Goal: Download file/media

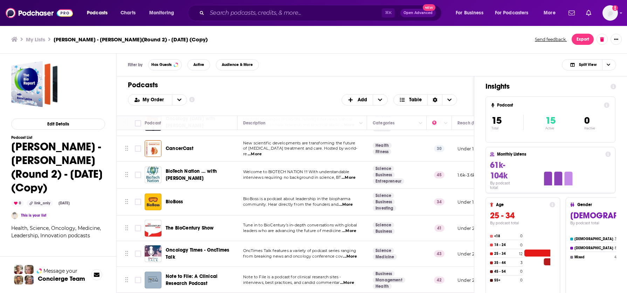
scroll to position [240, 0]
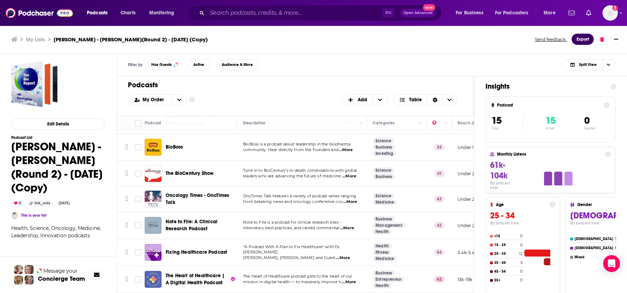
click at [581, 40] on button "Export" at bounding box center [583, 39] width 22 height 11
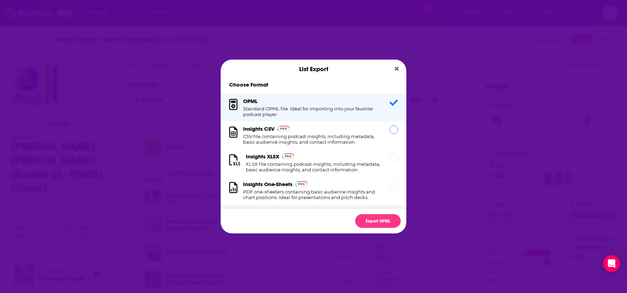
click at [390, 129] on div "Dialog" at bounding box center [394, 129] width 8 height 8
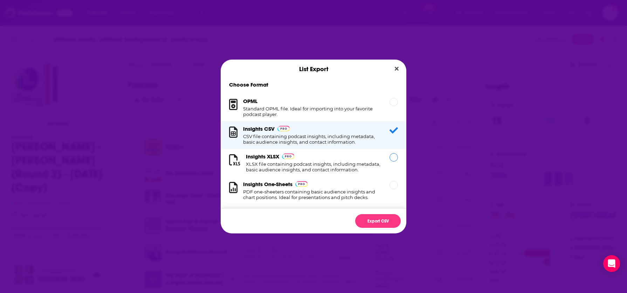
click at [390, 158] on div "Dialog" at bounding box center [394, 157] width 8 height 8
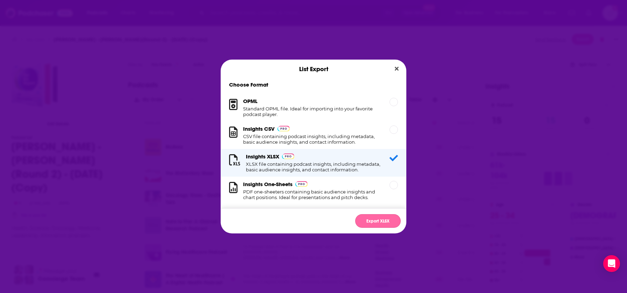
click at [379, 222] on button "Export XLSX" at bounding box center [378, 221] width 46 height 14
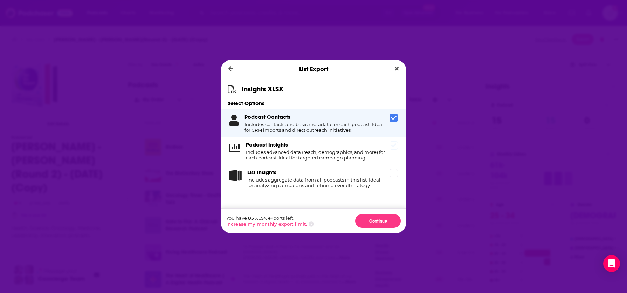
click at [397, 147] on span "Dialog" at bounding box center [394, 145] width 8 height 8
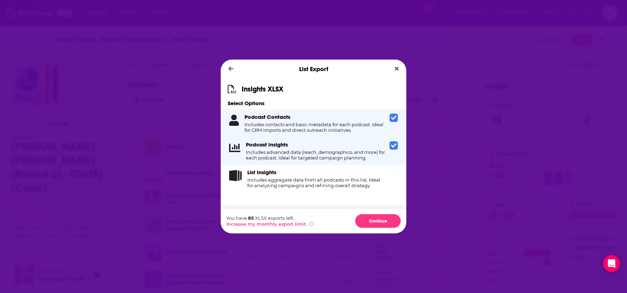
click at [395, 171] on icon "Dialog" at bounding box center [394, 173] width 6 height 6
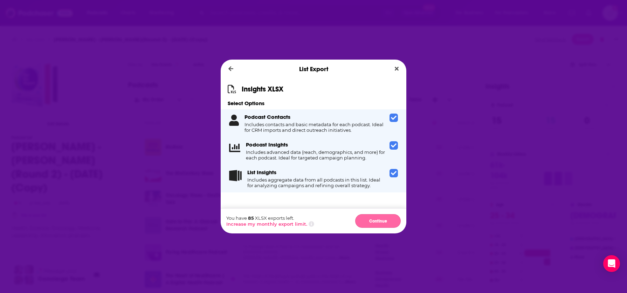
click at [384, 222] on button "Continue" at bounding box center [378, 221] width 46 height 14
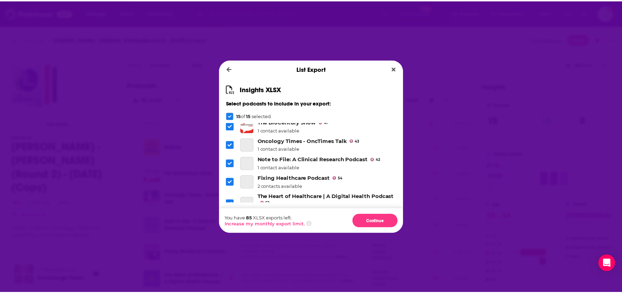
scroll to position [208, 0]
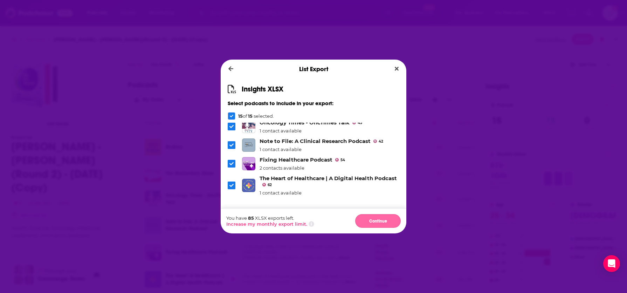
click at [388, 222] on button "Continue" at bounding box center [378, 221] width 46 height 14
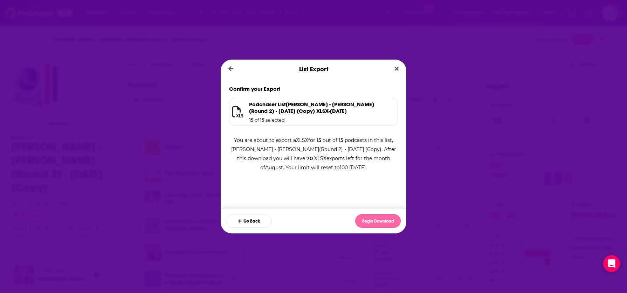
click at [376, 221] on button "Begin Download" at bounding box center [378, 221] width 46 height 14
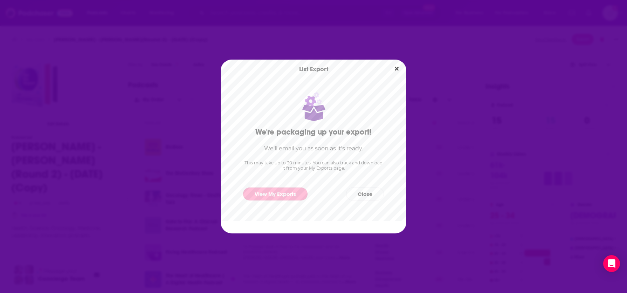
click at [292, 194] on link "View My Exports" at bounding box center [275, 194] width 64 height 13
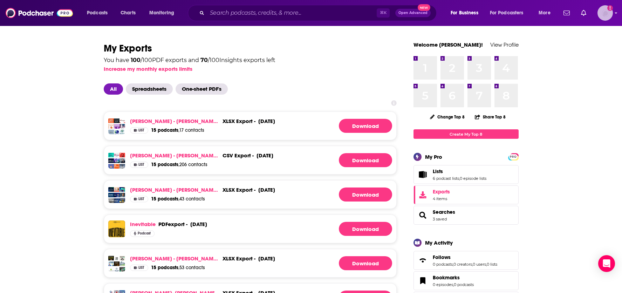
click at [617, 14] on icon "Show profile menu" at bounding box center [616, 13] width 3 height 4
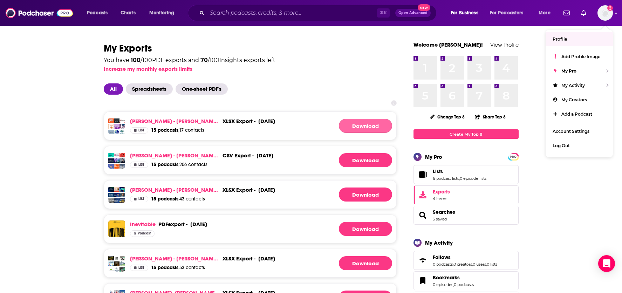
click at [354, 126] on link "Download" at bounding box center [365, 126] width 53 height 14
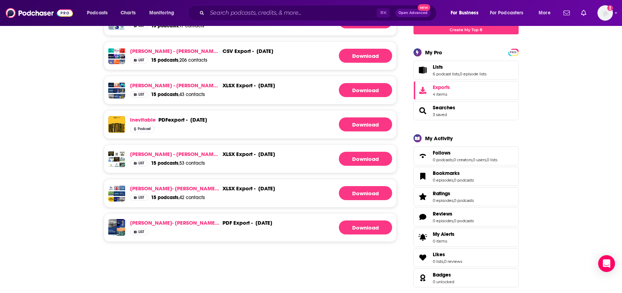
scroll to position [109, 0]
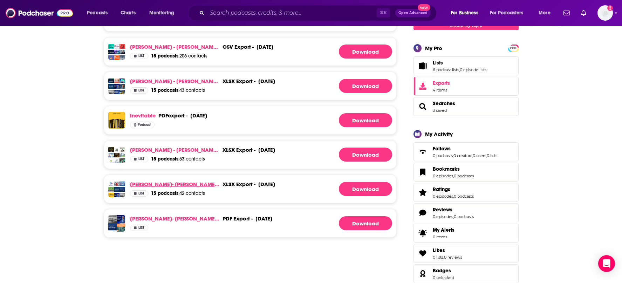
click at [174, 184] on link "[PERSON_NAME]- [PERSON_NAME] [DATE]" at bounding box center [175, 184] width 90 height 7
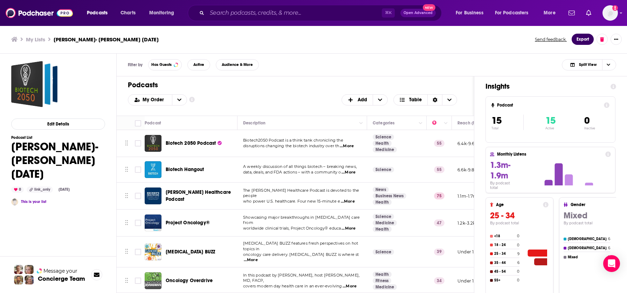
click at [588, 39] on button "Export" at bounding box center [583, 39] width 22 height 11
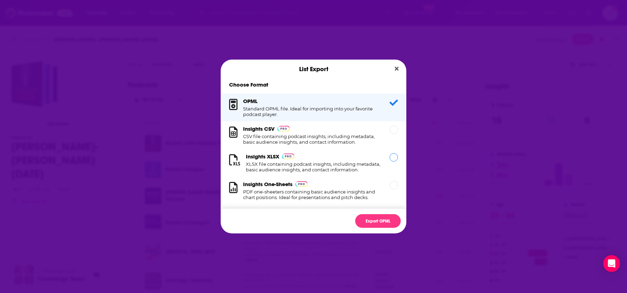
click at [390, 157] on div "Dialog" at bounding box center [394, 157] width 8 height 8
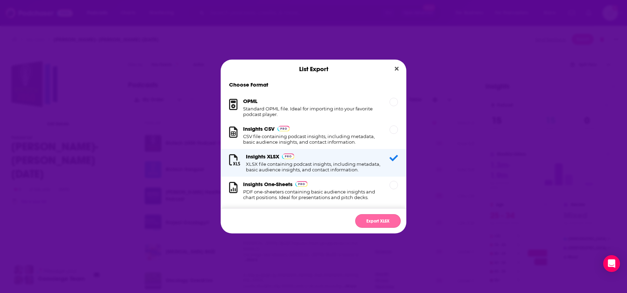
click at [385, 220] on button "Export XLSX" at bounding box center [378, 221] width 46 height 14
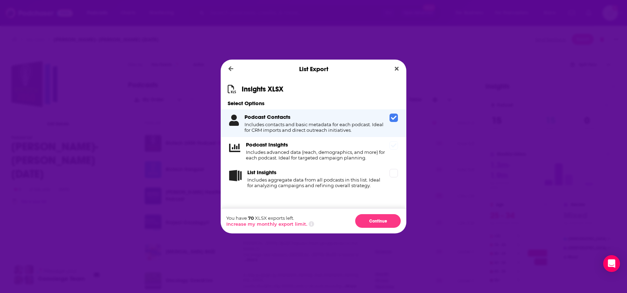
click at [395, 151] on div "Podcast Insights Includes advanced data (reach, demographics, and more) for eac…" at bounding box center [314, 151] width 186 height 28
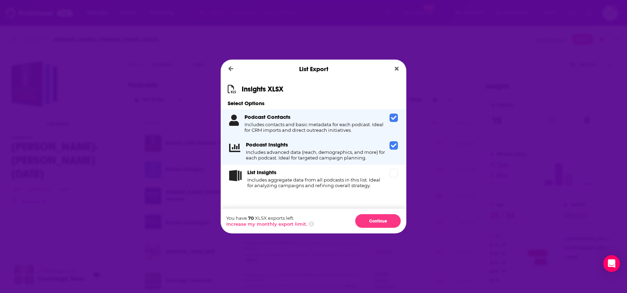
click at [394, 124] on div "Podcast Contacts Includes contacts and basic metadata for each podcast. Ideal f…" at bounding box center [314, 123] width 186 height 28
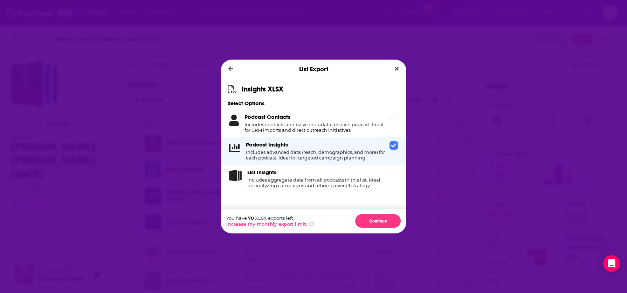
click at [395, 176] on icon "Dialog" at bounding box center [394, 173] width 6 height 6
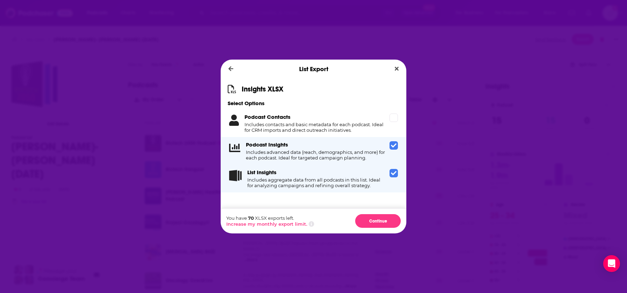
click at [394, 147] on icon "Dialog" at bounding box center [394, 145] width 6 height 4
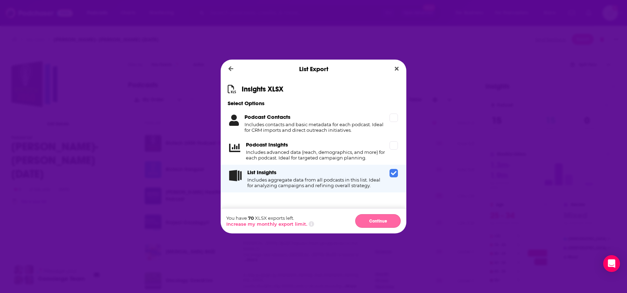
click at [382, 221] on button "Continue" at bounding box center [378, 221] width 46 height 14
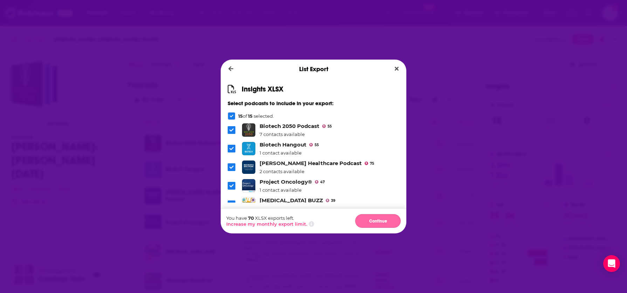
click at [382, 221] on button "Continue" at bounding box center [378, 221] width 46 height 14
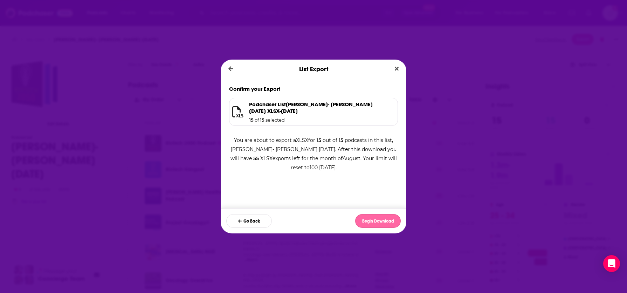
click at [369, 223] on button "Begin Download" at bounding box center [378, 221] width 46 height 14
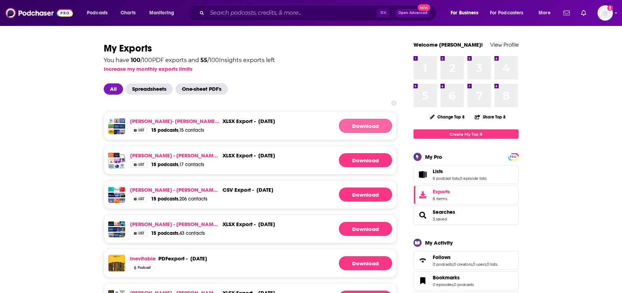
click at [362, 125] on link "Download" at bounding box center [365, 126] width 53 height 14
